Goal: Transaction & Acquisition: Purchase product/service

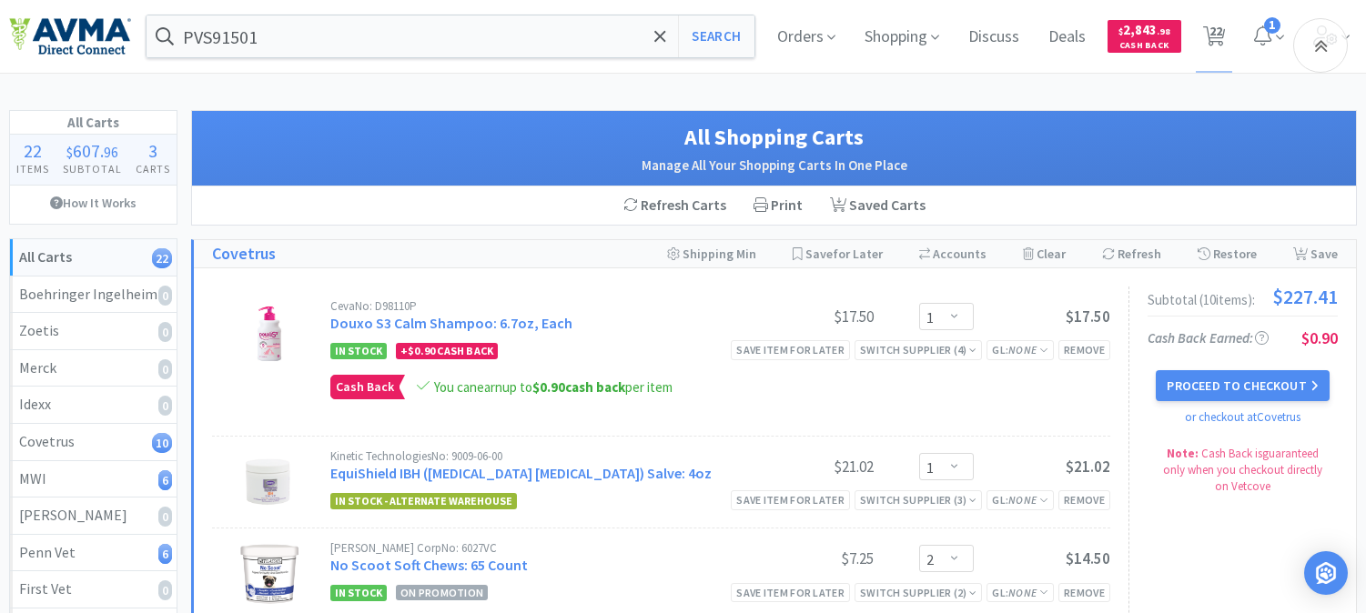
select select "1"
select select "2"
select select "4"
select select "1"
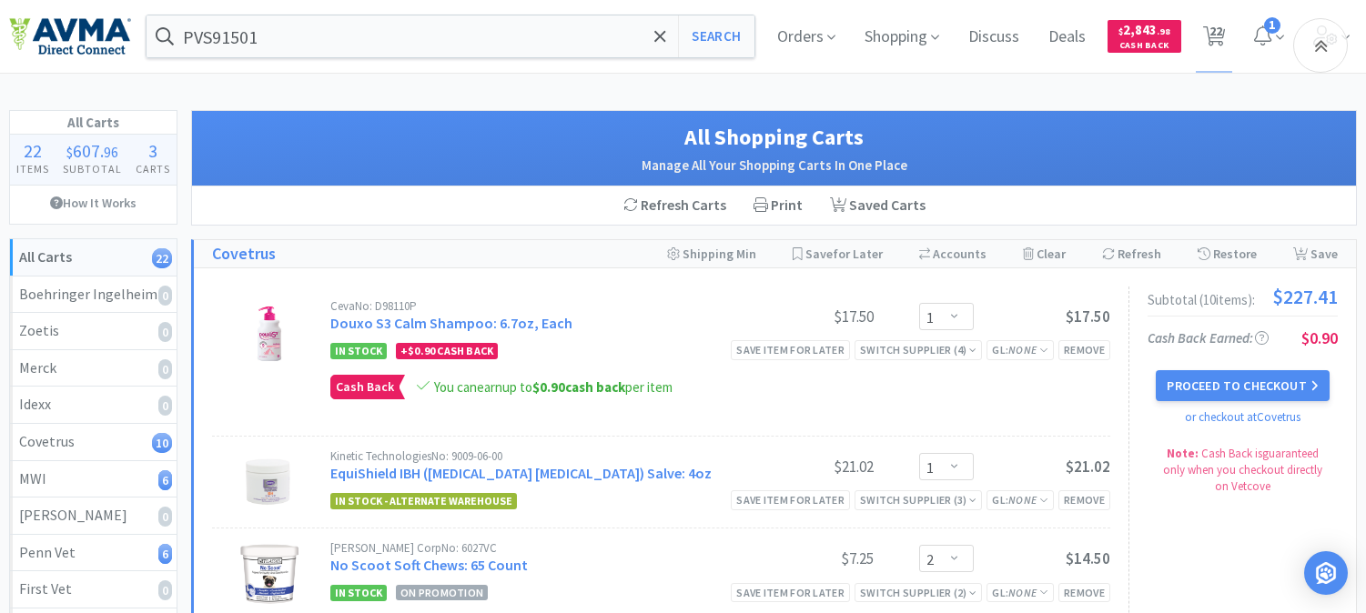
select select "1"
select select "2"
select select "1"
select select "2"
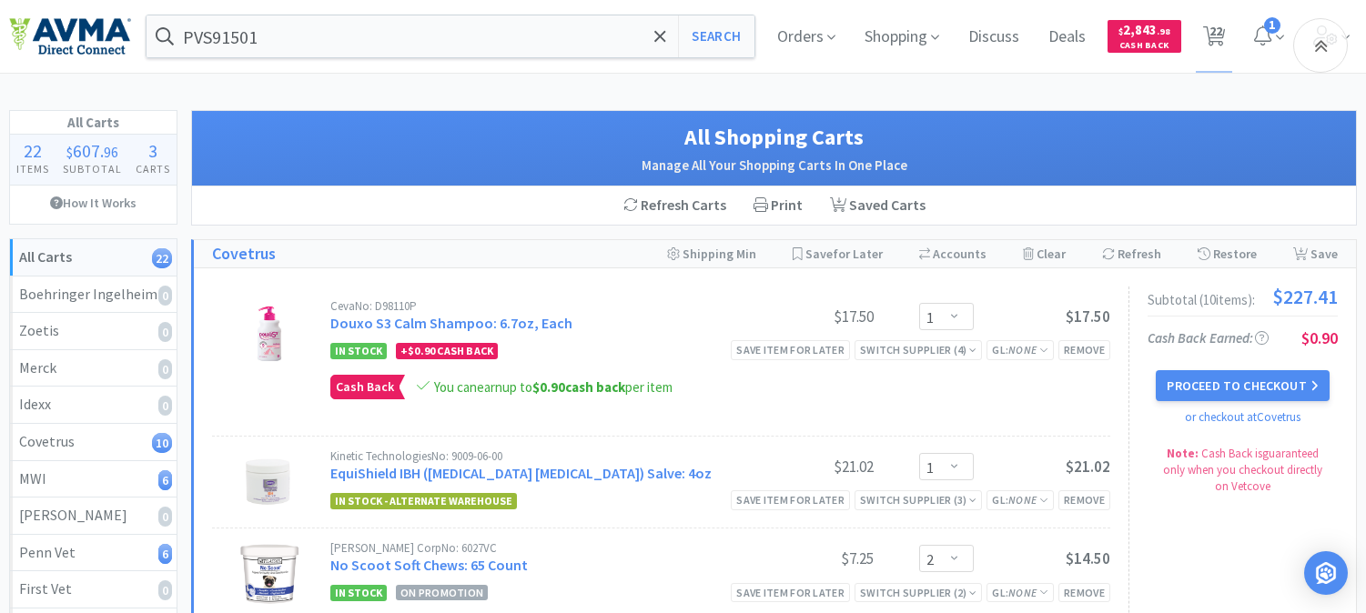
select select "1"
select select "3"
select select "1"
select select "5"
select select "25"
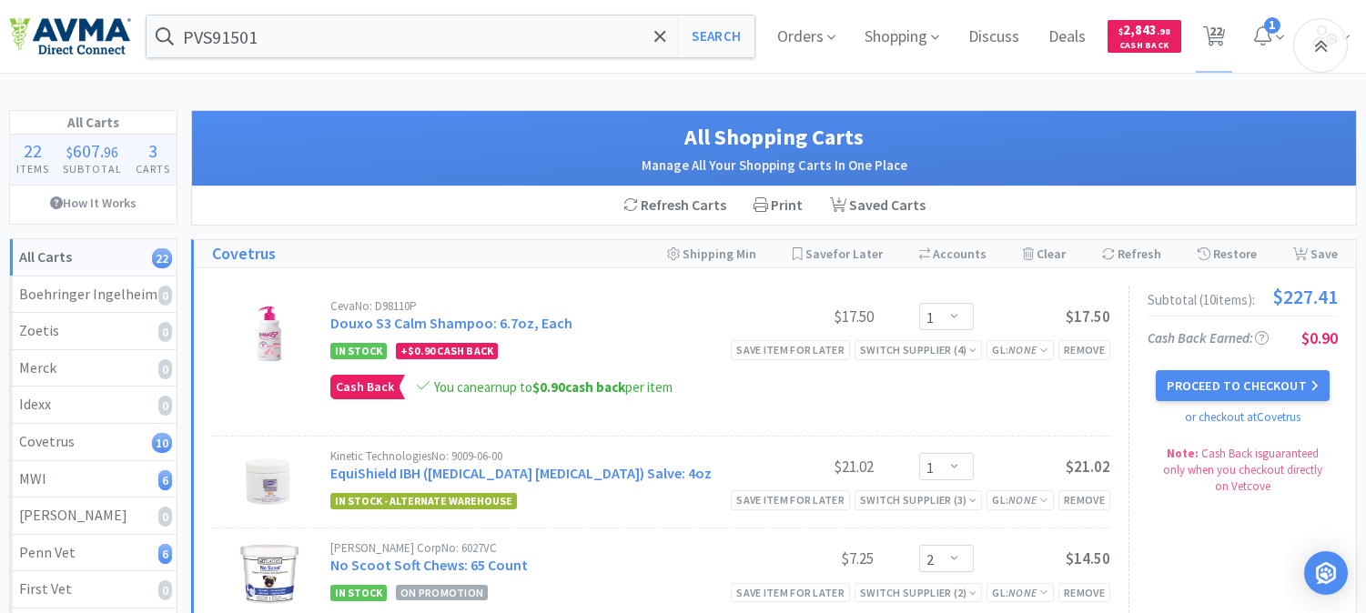
select select "1"
select select "2"
select select "5"
select select "2"
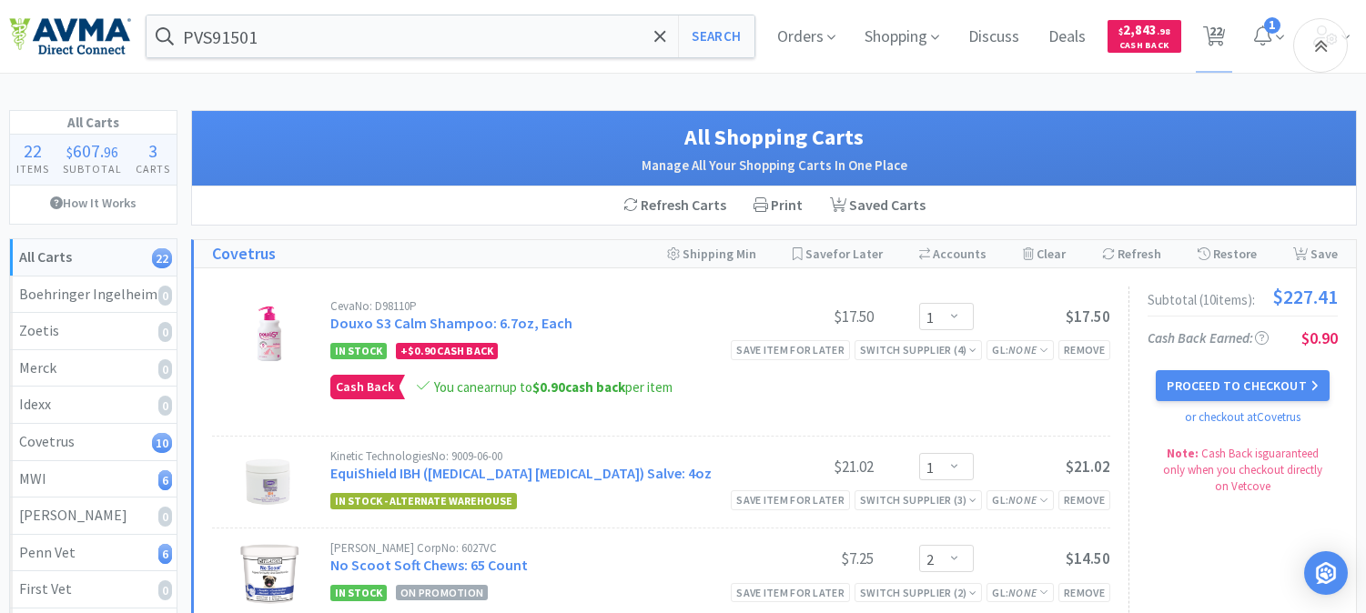
select select "2"
select select "1"
click at [350, 31] on input "PVS91501" at bounding box center [450, 36] width 608 height 42
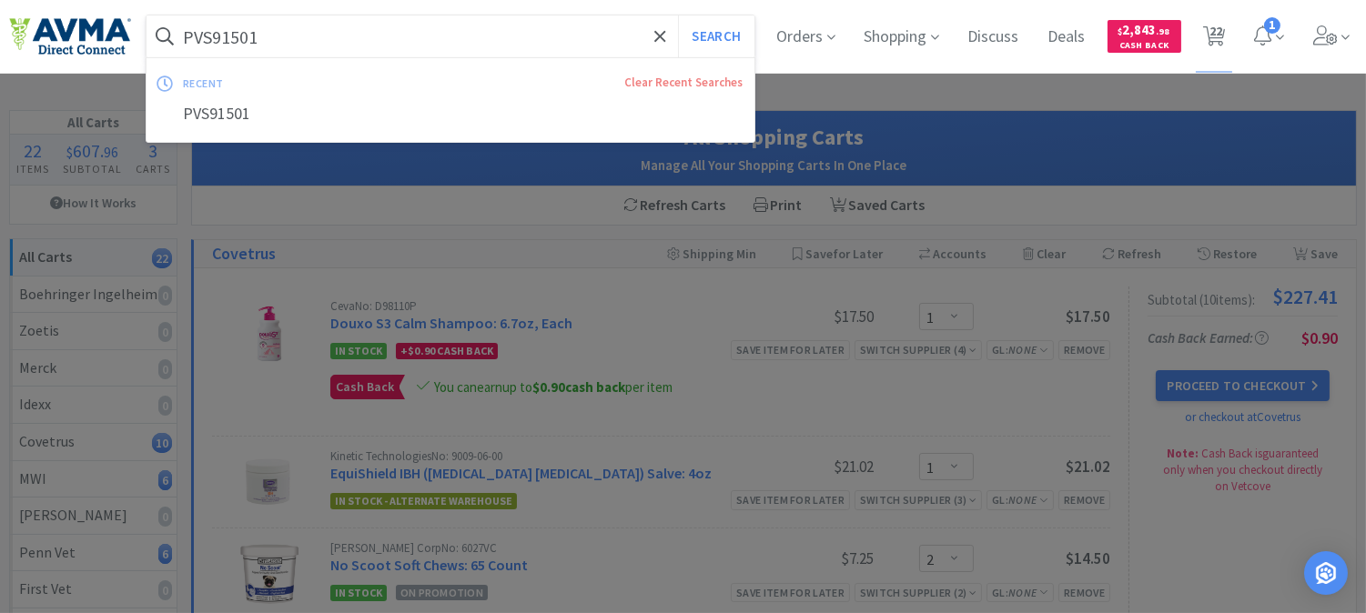
paste input "601712"
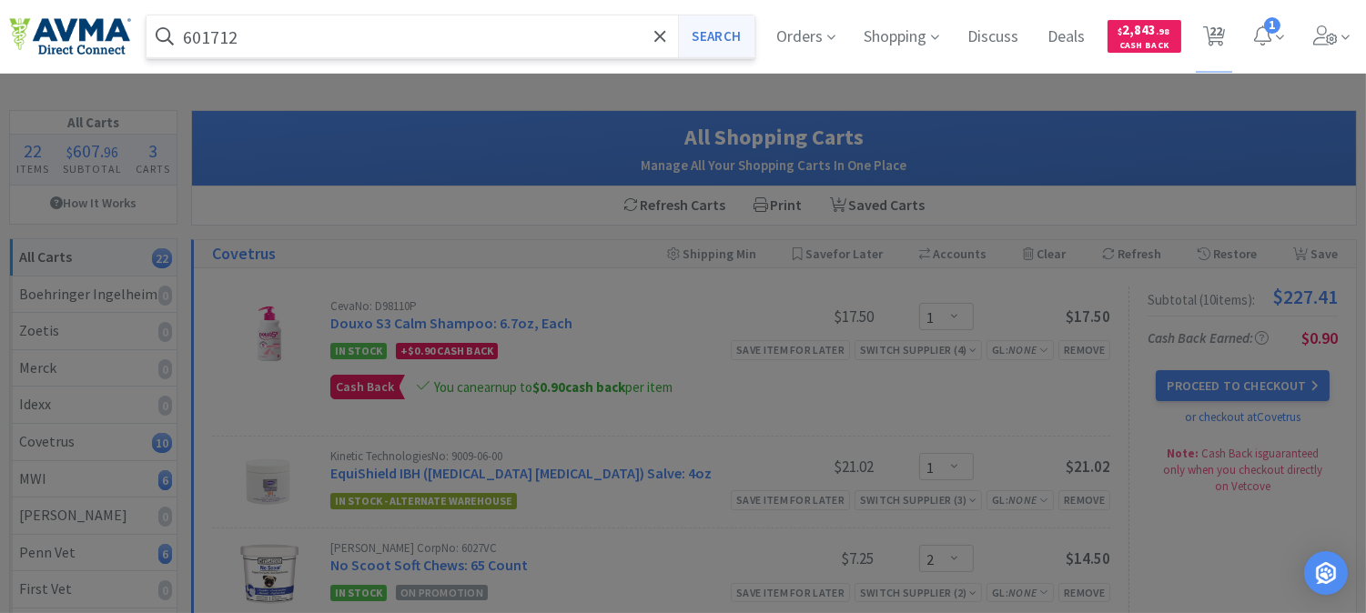
type input "601712"
click at [712, 30] on button "Search" at bounding box center [716, 36] width 76 height 42
select select "1"
select select "2"
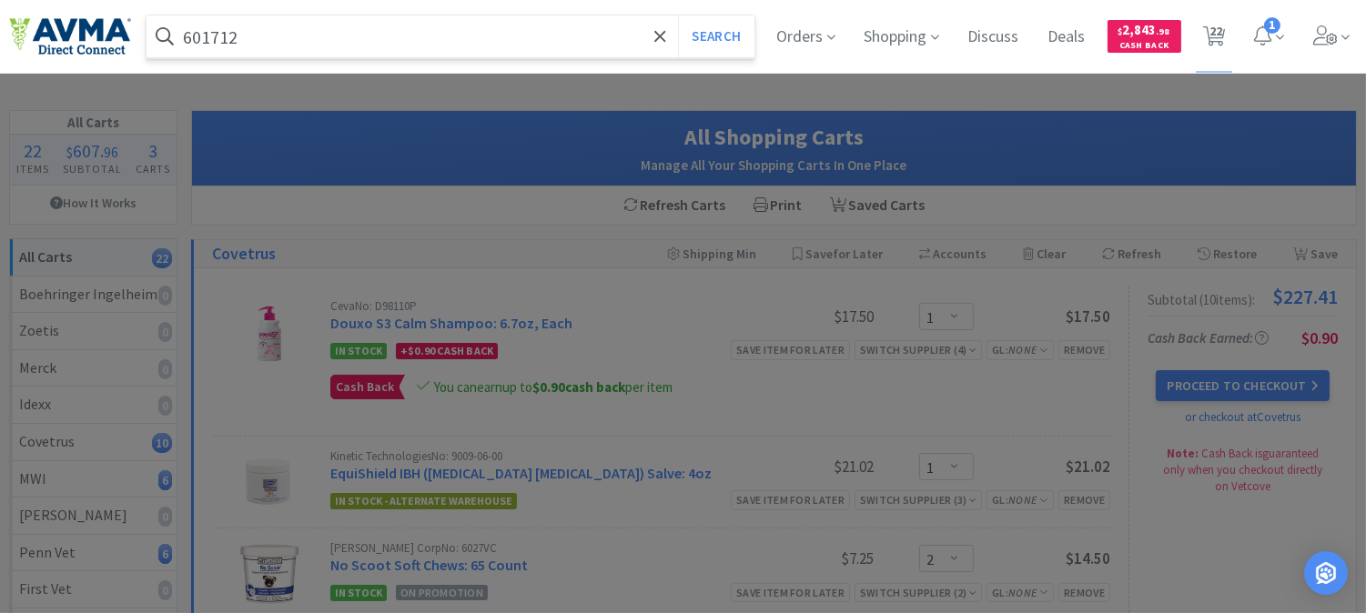
select select "4"
select select "1"
select select "2"
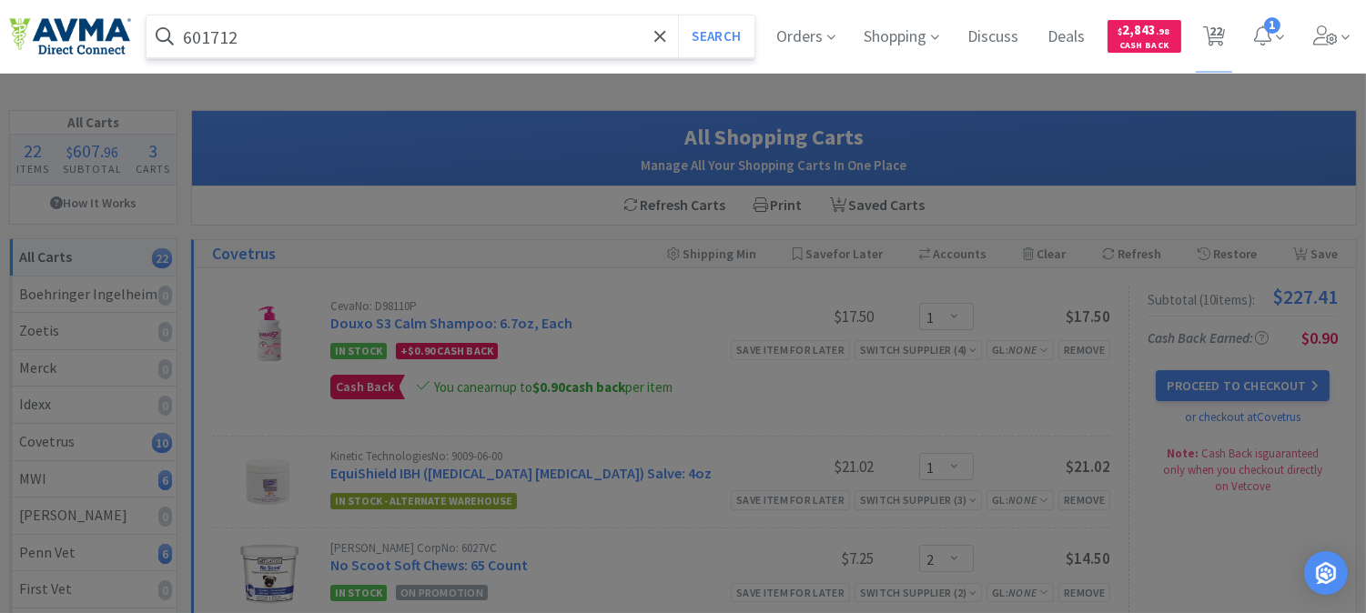
select select "1"
select select "2"
select select "1"
select select "3"
select select "1"
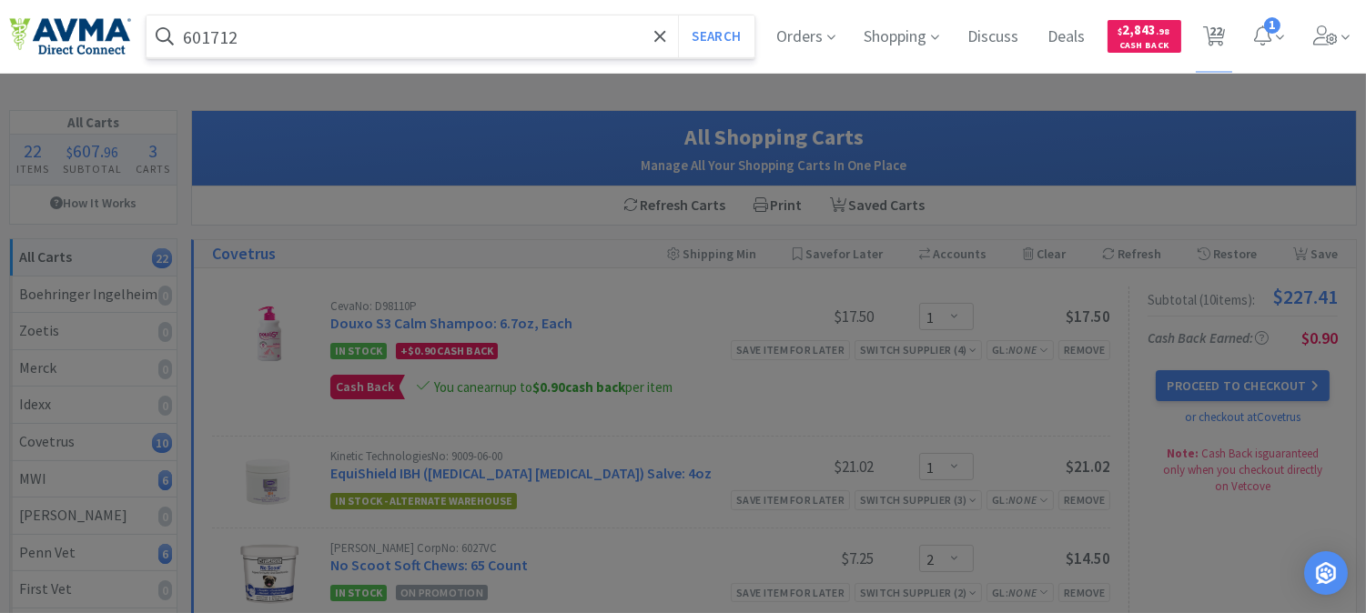
select select "5"
select select "25"
select select "1"
select select "2"
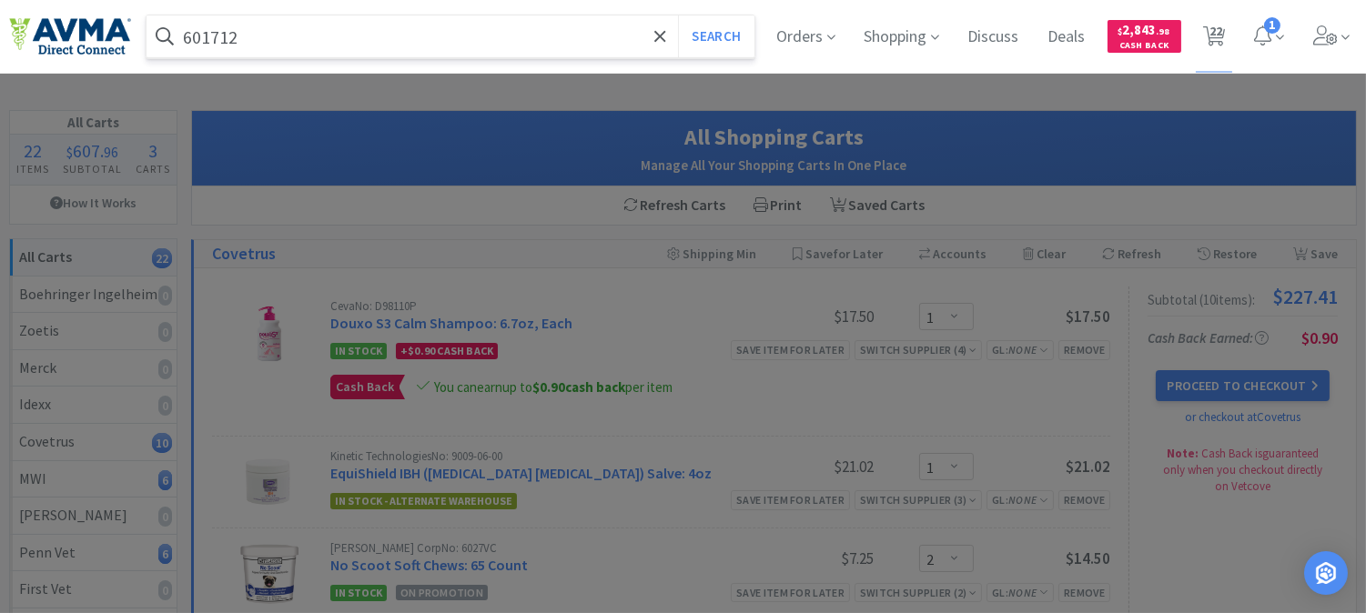
select select "5"
select select "2"
select select "1"
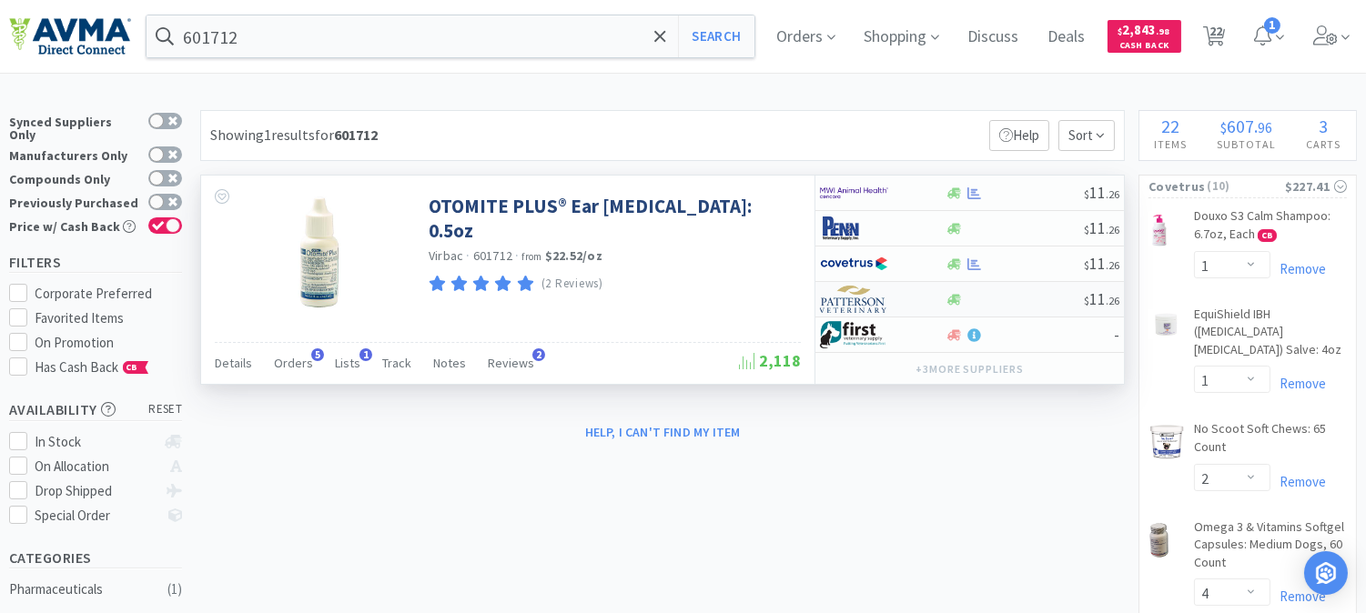
click at [825, 300] on img at bounding box center [854, 299] width 68 height 27
select select "1"
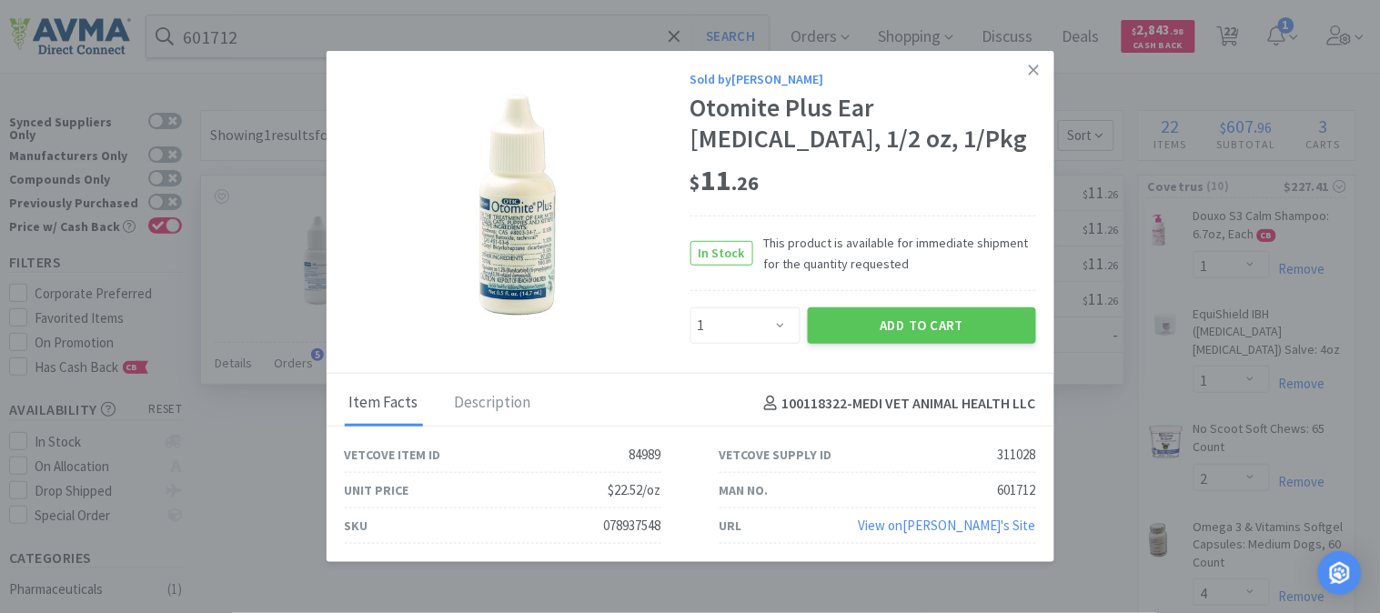
click at [621, 526] on div "078937548" at bounding box center [632, 526] width 57 height 22
copy div "078937548"
click at [906, 310] on button "Add to Cart" at bounding box center [922, 326] width 228 height 36
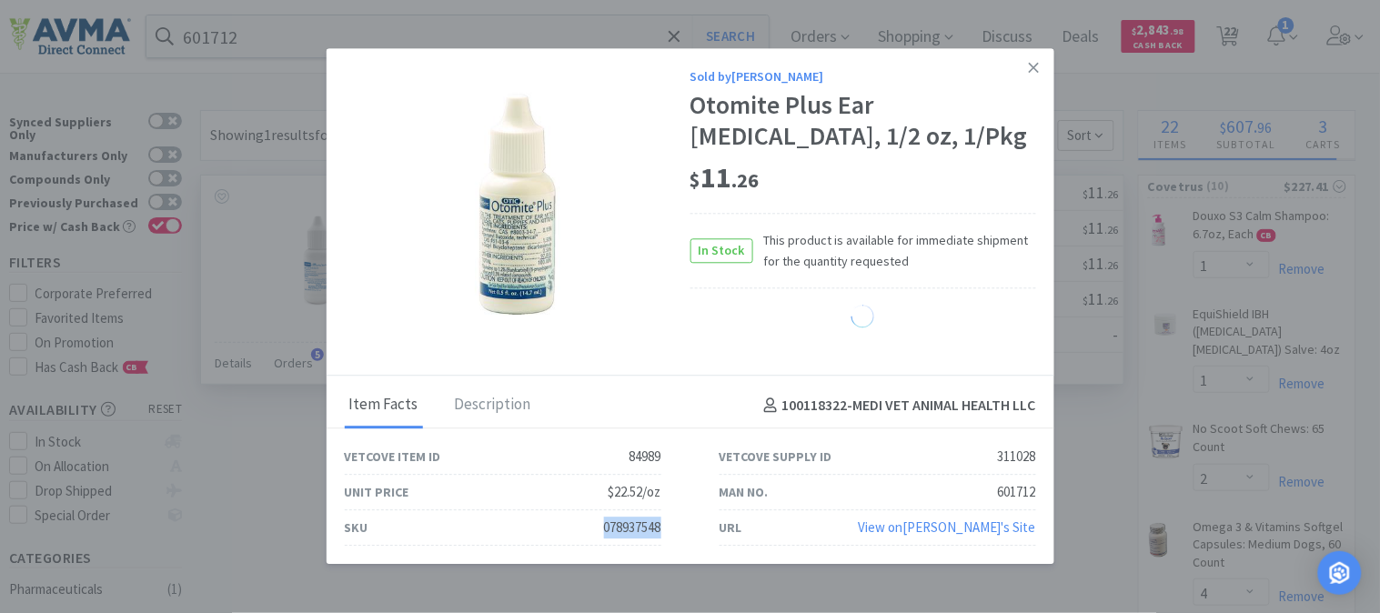
select select "1"
